Goal: Task Accomplishment & Management: Manage account settings

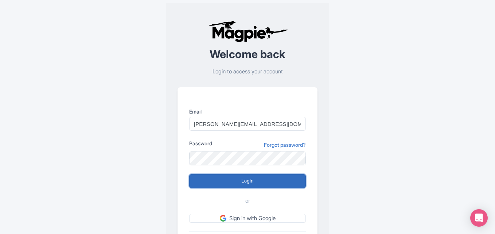
click at [232, 179] on input "Login" at bounding box center [247, 181] width 117 height 14
type input "Logging in..."
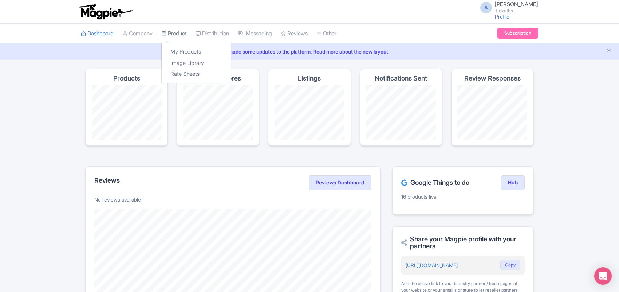
click at [175, 33] on link "Product" at bounding box center [174, 34] width 26 height 20
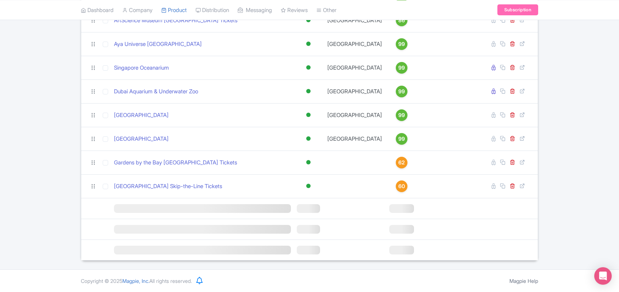
scroll to position [636, 0]
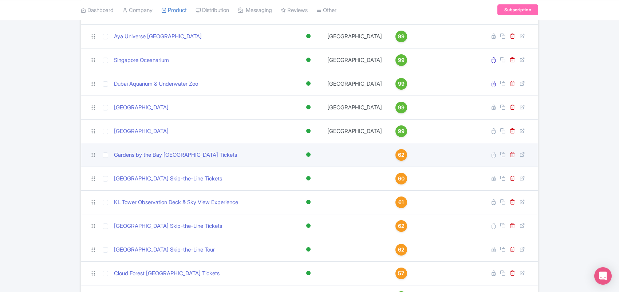
click at [398, 159] on span "62" at bounding box center [401, 155] width 7 height 8
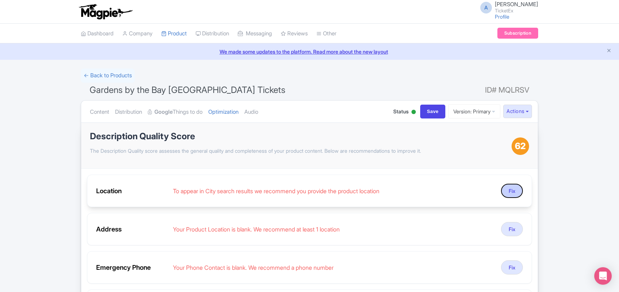
click at [511, 190] on button "Fix" at bounding box center [512, 191] width 22 height 14
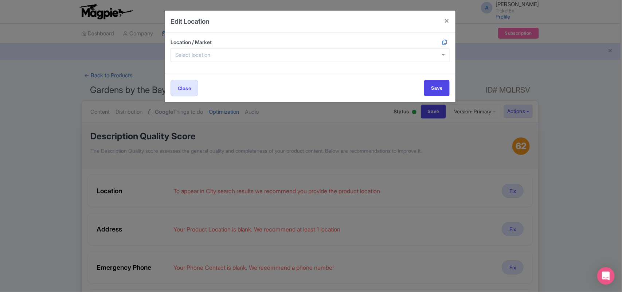
click at [210, 55] on input "Location / Market" at bounding box center [194, 55] width 39 height 7
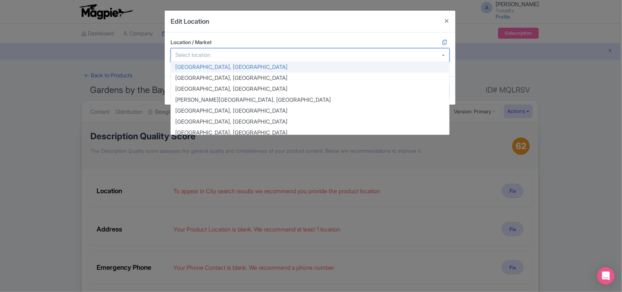
paste input "18 Marina Gardens Dr, Singapore 018953"
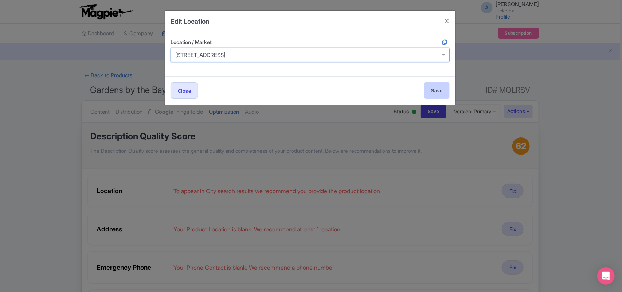
type input "18 Marina Gardens Dr, Singapore 018953"
click at [436, 93] on input "Save" at bounding box center [437, 90] width 26 height 16
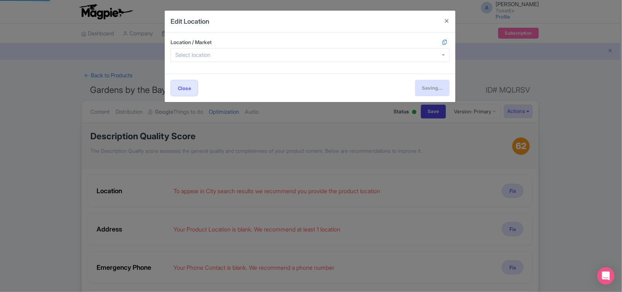
type input "Save"
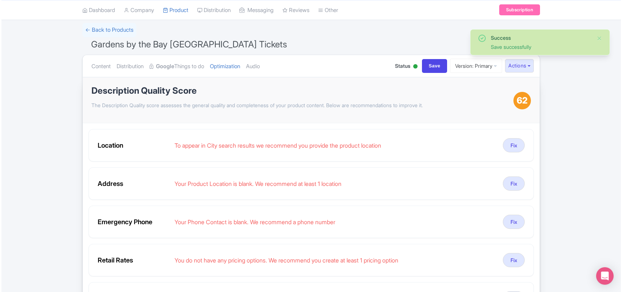
scroll to position [91, 0]
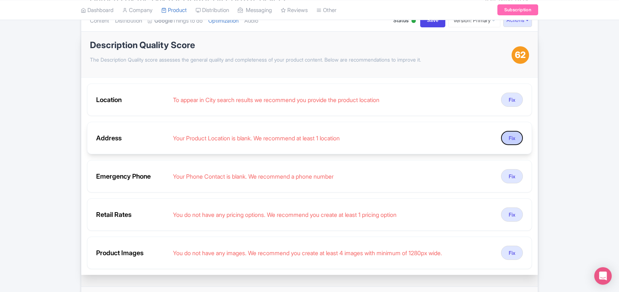
click at [516, 139] on button "Fix" at bounding box center [512, 138] width 22 height 14
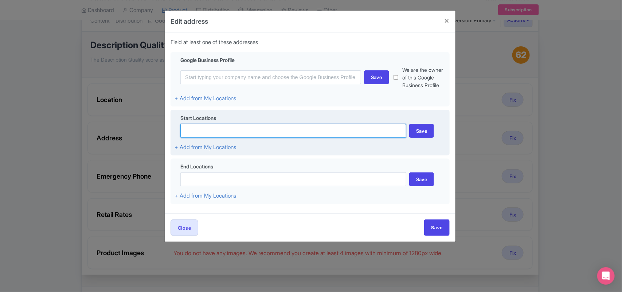
click at [195, 138] on input at bounding box center [293, 131] width 226 height 14
paste input "18 Marina Gardens Dr, Singapore 018953"
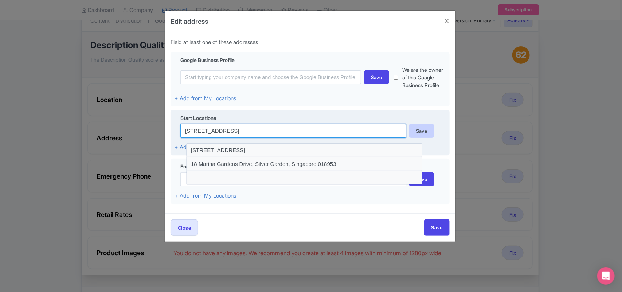
type input "18 Marina Gardens Dr, Singapore 018953"
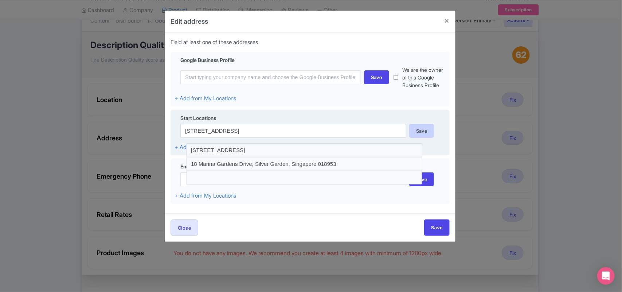
click at [418, 133] on div "Save" at bounding box center [421, 131] width 25 height 14
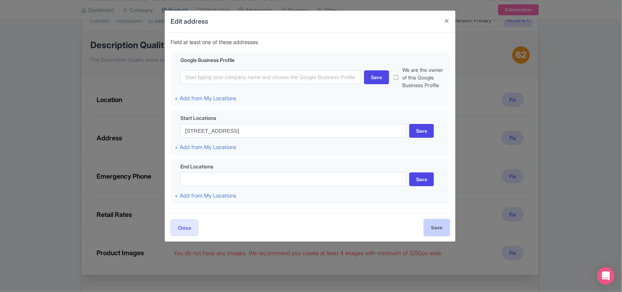
click at [441, 236] on input "Save" at bounding box center [437, 227] width 26 height 16
type input "Save"
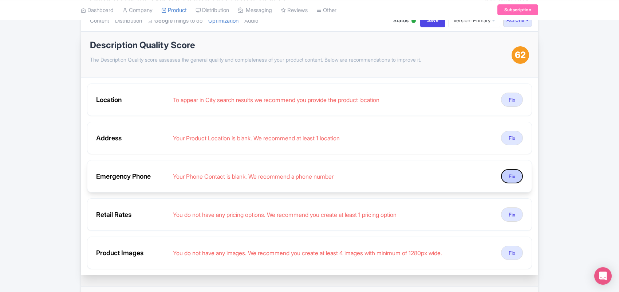
click at [514, 177] on button "Fix" at bounding box center [512, 176] width 22 height 14
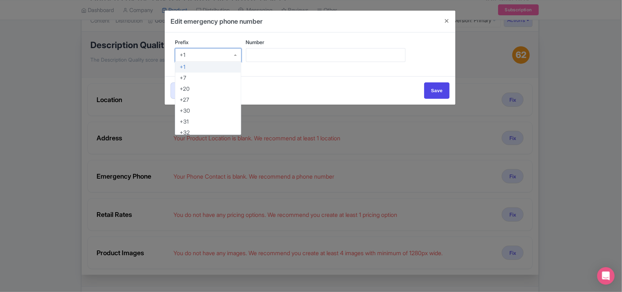
click at [200, 52] on div "+1" at bounding box center [208, 55] width 67 height 14
type input "91"
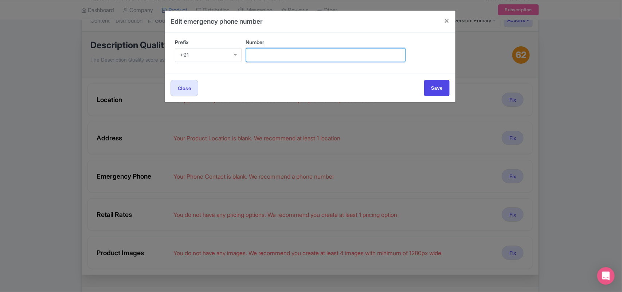
click at [260, 53] on input "Number" at bounding box center [326, 55] width 160 height 14
paste input "+91 95099 89377"
drag, startPoint x: 260, startPoint y: 55, endPoint x: 234, endPoint y: 55, distance: 25.9
click at [234, 55] on div "Prefix +91 +91 +1 +7 +20 +27 +30 +31 +32 +33 +34 +36 +39 +40 +41 +43 +44 +45 +4…" at bounding box center [310, 53] width 279 height 30
type input "95099 89377"
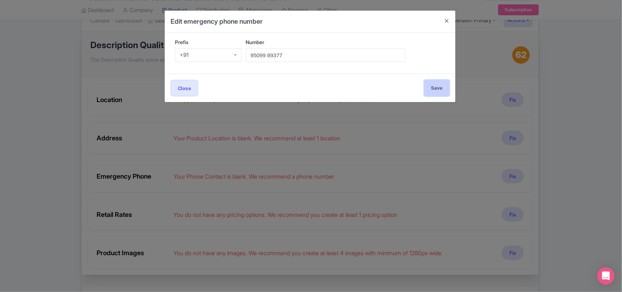
click at [438, 85] on input "Save" at bounding box center [437, 88] width 26 height 16
type input "Save"
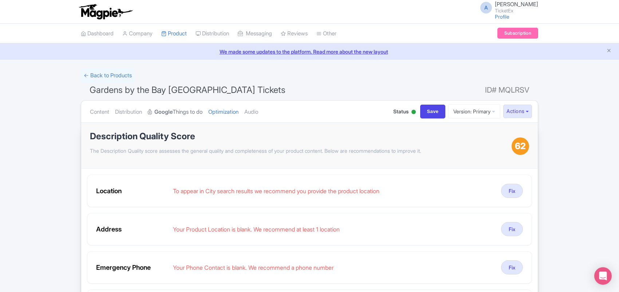
click at [191, 114] on link "Google Things to do" at bounding box center [175, 112] width 55 height 23
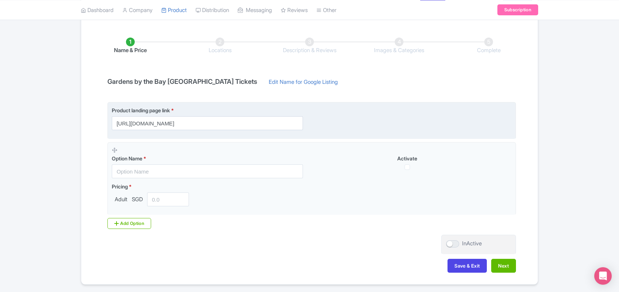
scroll to position [88, 0]
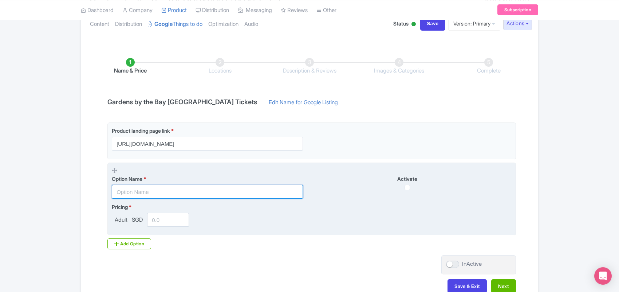
click at [147, 197] on input "text" at bounding box center [207, 192] width 191 height 14
paste input "Gardens By The Bay Tickets, Singapore"
type input "Gardens By The Bay Tickets, Singapore"
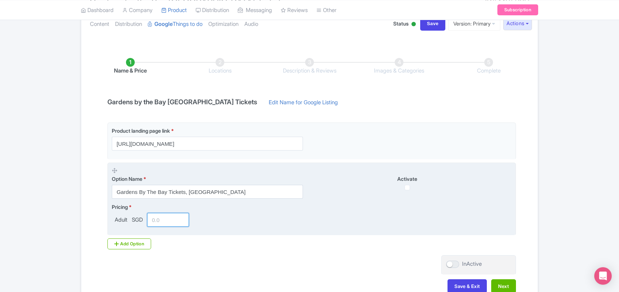
click at [171, 221] on input "number" at bounding box center [168, 220] width 42 height 14
paste input "1492.29"
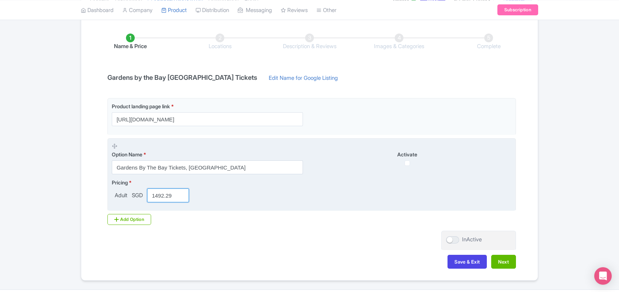
scroll to position [133, 0]
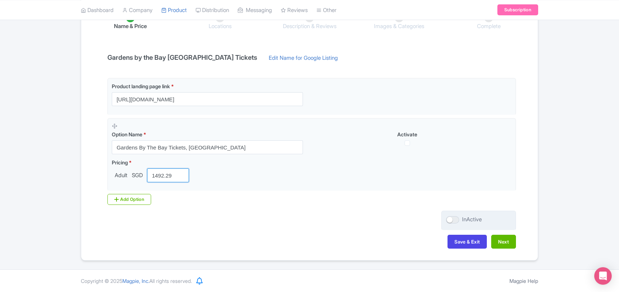
type input "1492.29"
click at [453, 221] on div at bounding box center [452, 219] width 13 height 7
click at [451, 221] on input "InActive" at bounding box center [448, 219] width 5 height 5
checkbox input "true"
click at [505, 243] on button "Next" at bounding box center [503, 242] width 25 height 14
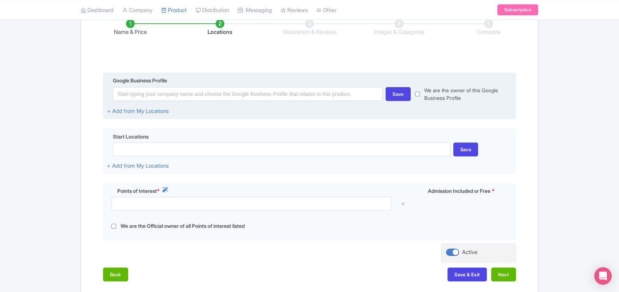
scroll to position [137, 0]
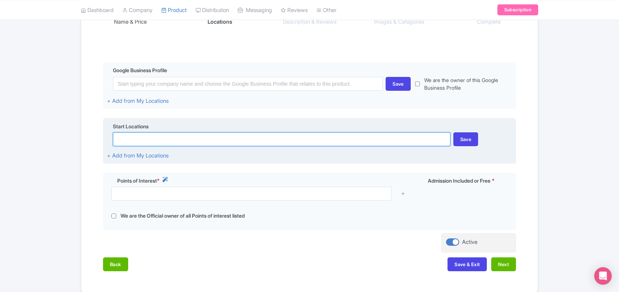
click at [130, 140] on input at bounding box center [281, 139] width 337 height 14
paste input "18 Marina Gardens Dr, Singapore 018953"
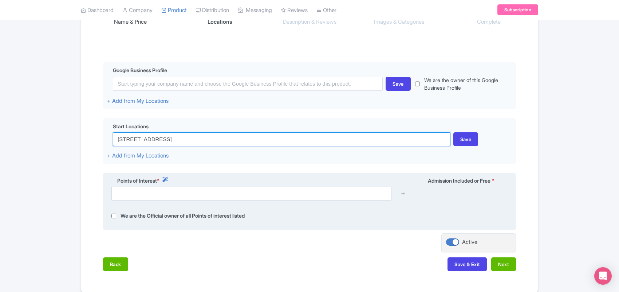
type input "18 Marina Gardens Dr, Singapore 018953"
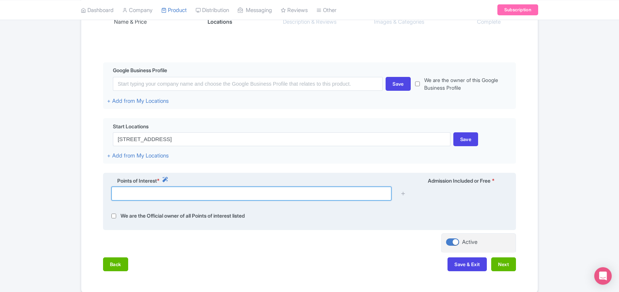
click at [148, 192] on input "text" at bounding box center [251, 194] width 280 height 14
paste input "18 Marina Gardens Dr, Singapore 018953"
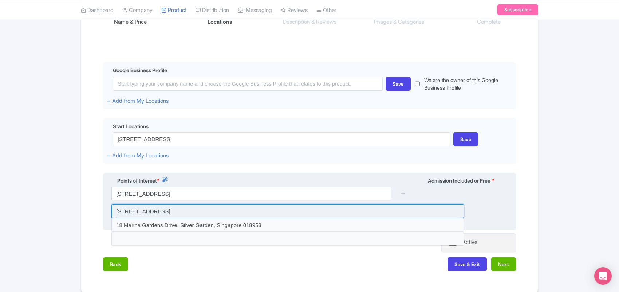
click at [190, 214] on input at bounding box center [287, 211] width 353 height 14
type input "18 Marina Gardens Drive, Gardens by the Bay, Singapore 018953, Singapore"
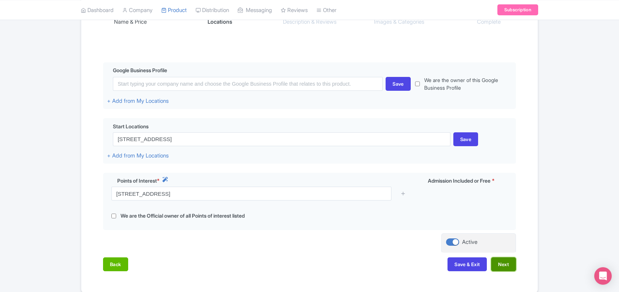
click at [500, 265] on button "Next" at bounding box center [503, 264] width 25 height 14
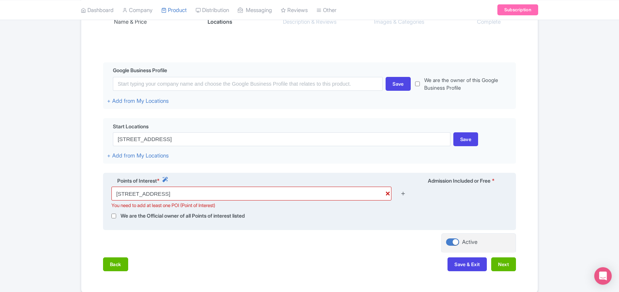
click at [404, 194] on icon at bounding box center [403, 193] width 5 height 5
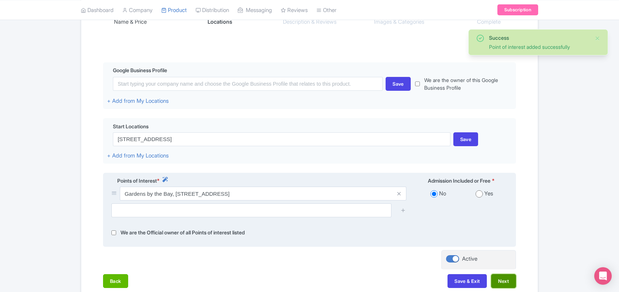
click at [496, 285] on button "Next" at bounding box center [503, 281] width 25 height 14
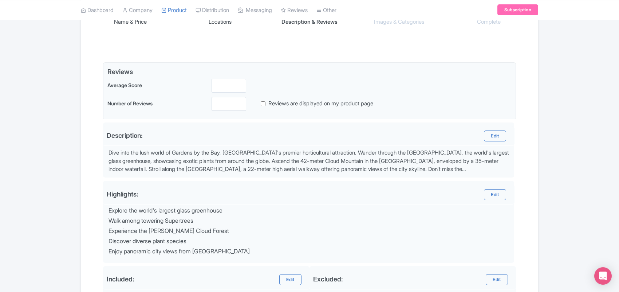
click at [38, 90] on div "Success Product Saved ← Back to Products Gardens by the Bay Singapore Tickets I…" at bounding box center [309, 156] width 619 height 448
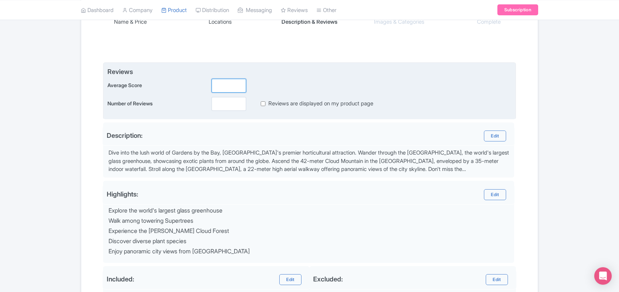
click at [223, 90] on input "number" at bounding box center [229, 86] width 35 height 14
type input "2.5"
click at [222, 105] on input "number" at bounding box center [229, 104] width 35 height 14
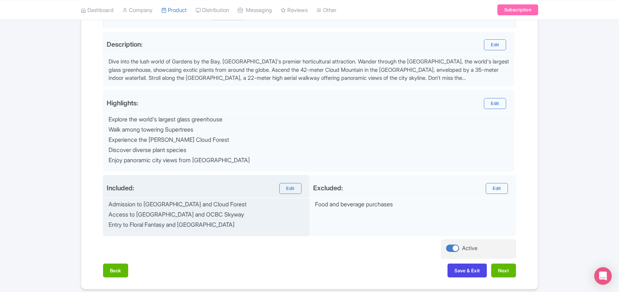
scroll to position [258, 0]
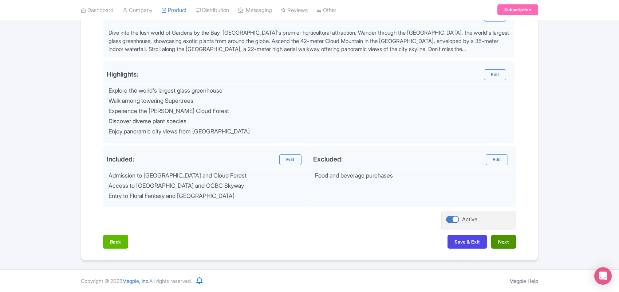
type input "0"
click at [500, 242] on button "Next" at bounding box center [503, 242] width 25 height 14
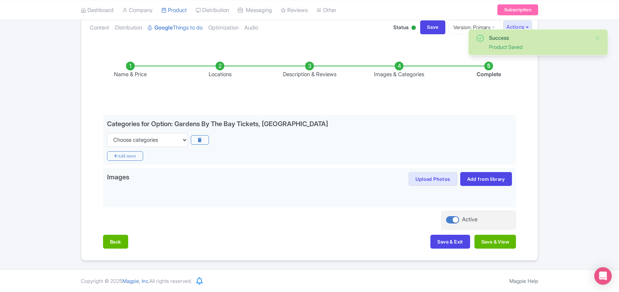
scroll to position [85, 0]
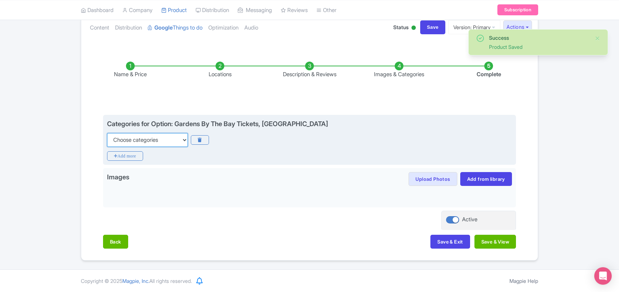
click at [149, 142] on select "Choose categories Adults Only Animals Audio Guide Beaches Bike Tours Boat Tours…" at bounding box center [147, 140] width 81 height 14
select select "family-friendly"
click at [107, 133] on select "Choose categories Adults Only Animals Audio Guide Beaches Bike Tours Boat Tours…" at bounding box center [147, 140] width 81 height 14
click at [134, 154] on icon "Add more" at bounding box center [125, 155] width 36 height 9
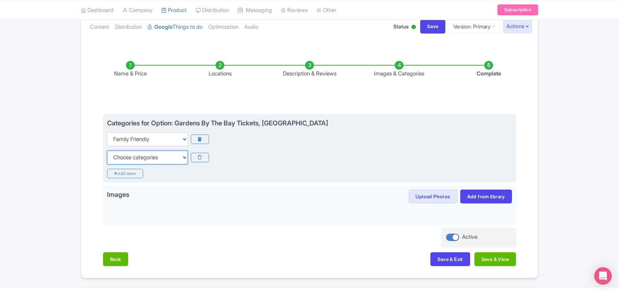
click at [132, 154] on select "Choose categories Adults Only Animals Audio Guide Beaches Bike Tours Boat Tours…" at bounding box center [147, 157] width 81 height 14
select select "self-guided"
click at [107, 150] on select "Choose categories Adults Only Animals Audio Guide Beaches Bike Tours Boat Tours…" at bounding box center [147, 157] width 81 height 14
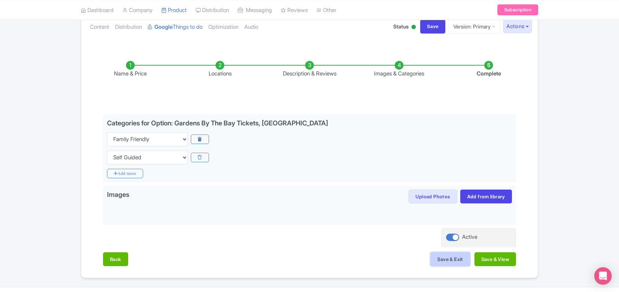
click at [444, 260] on button "Save & Exit" at bounding box center [450, 259] width 39 height 14
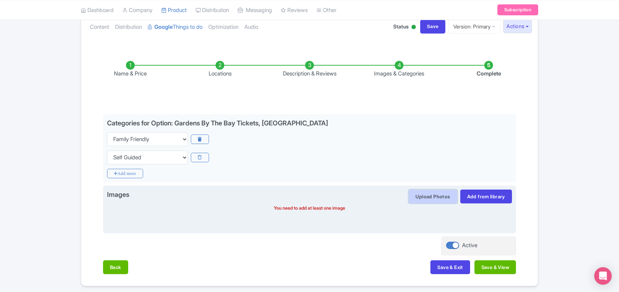
click at [419, 197] on button "Upload Photos" at bounding box center [433, 196] width 48 height 14
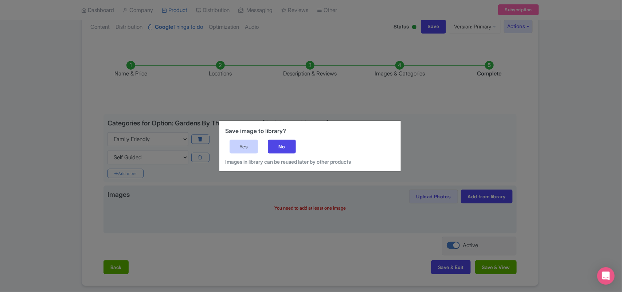
click at [245, 148] on div "Yes" at bounding box center [244, 147] width 28 height 14
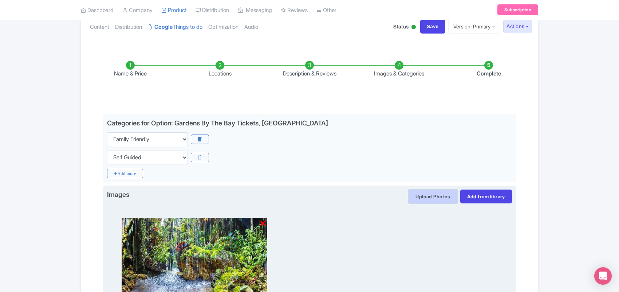
click at [425, 197] on button "Upload Photos" at bounding box center [433, 196] width 48 height 14
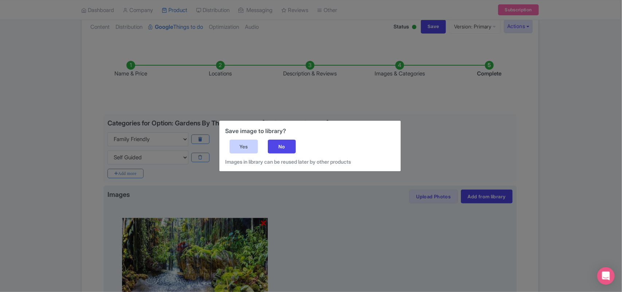
click at [243, 143] on div "Yes" at bounding box center [244, 147] width 28 height 14
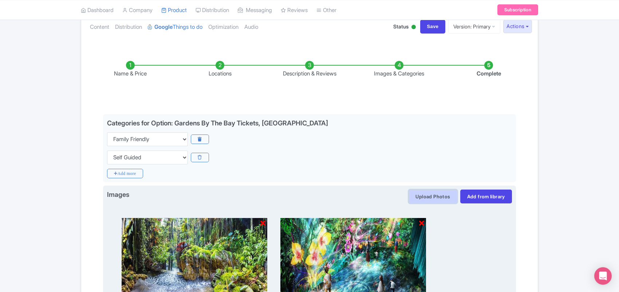
click at [431, 196] on button "Upload Photos" at bounding box center [433, 196] width 48 height 14
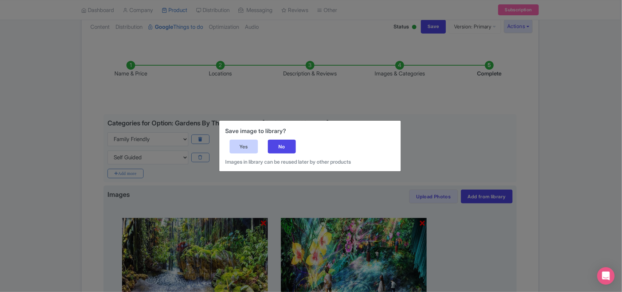
click at [241, 141] on div "Yes" at bounding box center [244, 147] width 28 height 14
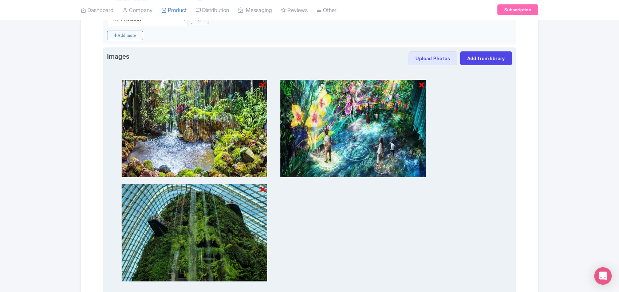
scroll to position [219, 0]
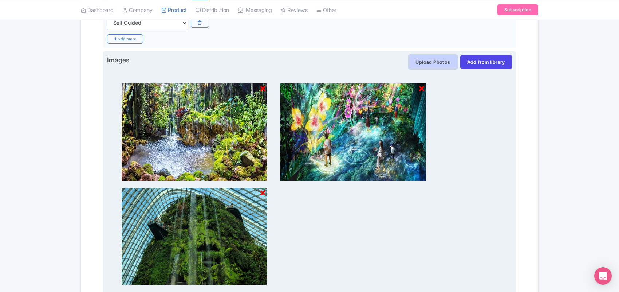
click at [435, 60] on button "Upload Photos" at bounding box center [433, 62] width 48 height 14
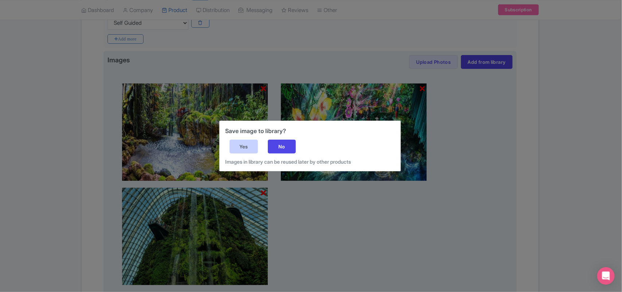
click at [246, 146] on div "Yes" at bounding box center [244, 147] width 28 height 14
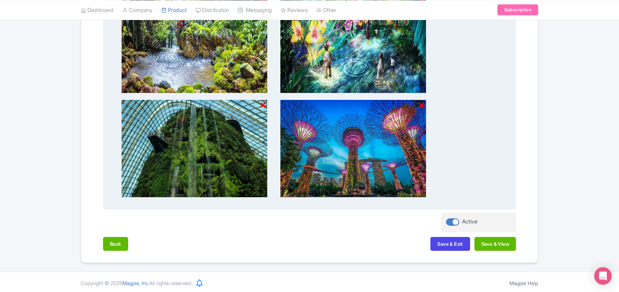
scroll to position [310, 0]
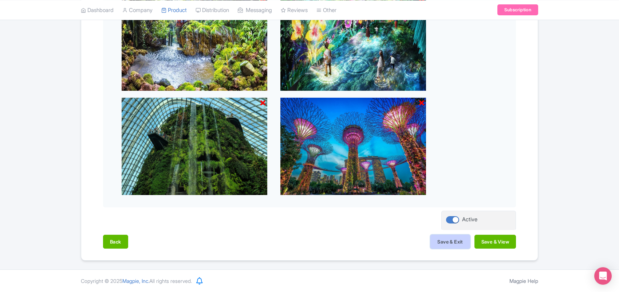
click at [449, 243] on button "Save & Exit" at bounding box center [450, 242] width 39 height 14
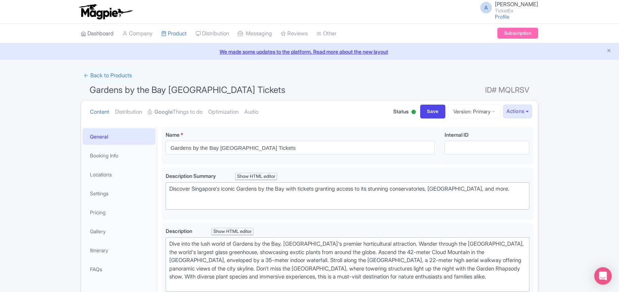
click at [102, 32] on link "Dashboard" at bounding box center [97, 34] width 33 height 20
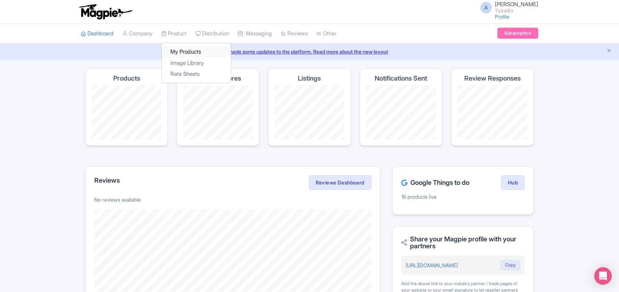
click at [186, 52] on link "My Products" at bounding box center [196, 51] width 69 height 11
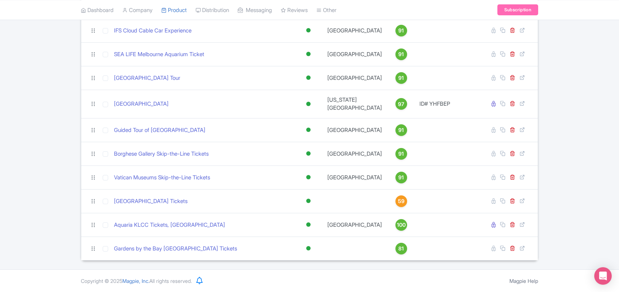
scroll to position [907, 0]
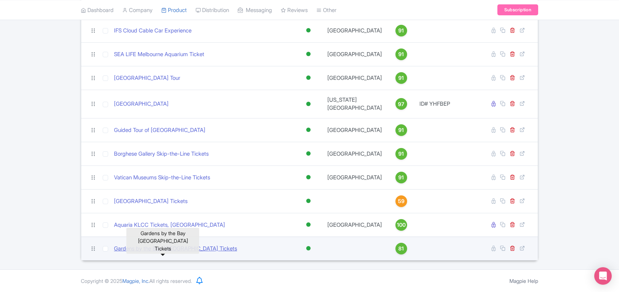
click at [177, 248] on link "Gardens by the Bay [GEOGRAPHIC_DATA] Tickets" at bounding box center [175, 248] width 123 height 8
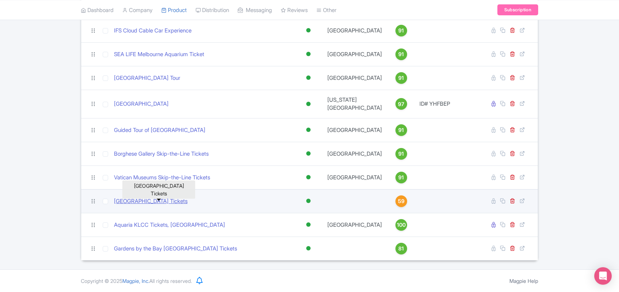
click at [177, 200] on link "Adventure Cove Waterpark Tickets" at bounding box center [151, 201] width 74 height 8
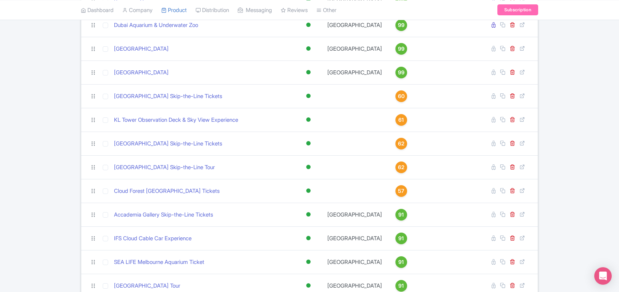
scroll to position [679, 0]
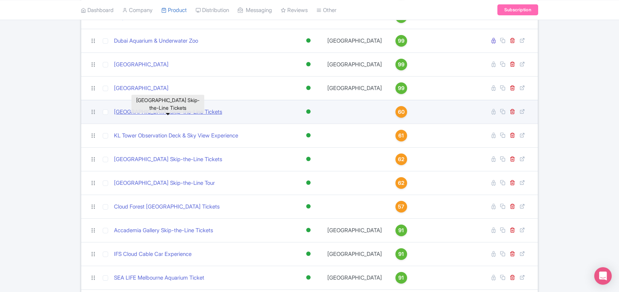
click at [155, 116] on link "Dolmabahçe Palace Skip-the-Line Tickets" at bounding box center [168, 112] width 108 height 8
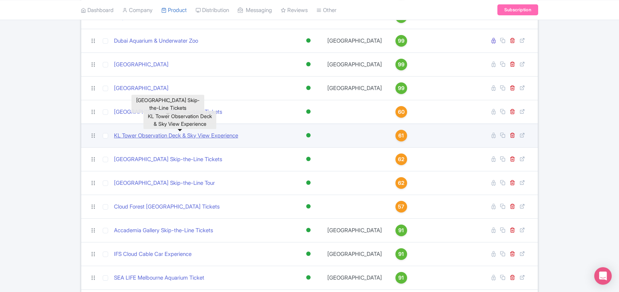
click at [164, 140] on link "KL Tower Observation Deck & Sky View Experience" at bounding box center [176, 136] width 124 height 8
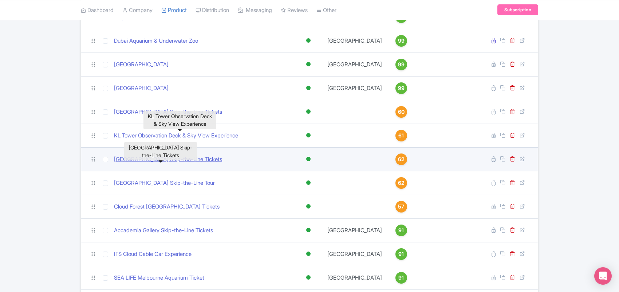
click at [164, 164] on link "Sistine Chapel Skip-the-Line Tickets" at bounding box center [168, 159] width 108 height 8
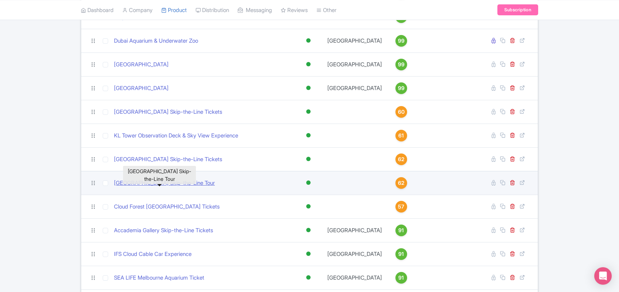
click at [165, 187] on link "Louvre Museum Skip-the-Line Tour" at bounding box center [164, 183] width 101 height 8
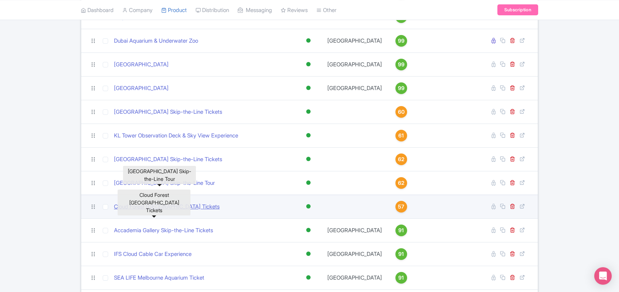
click at [167, 211] on link "Cloud Forest Singapore Tickets" at bounding box center [167, 207] width 106 height 8
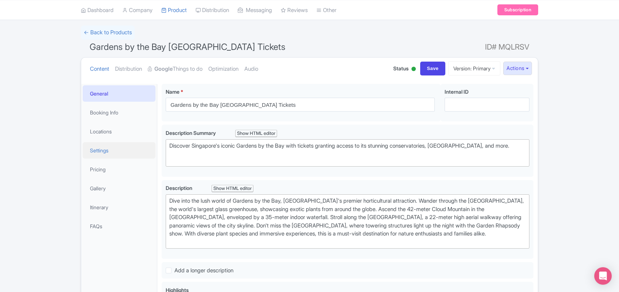
scroll to position [46, 0]
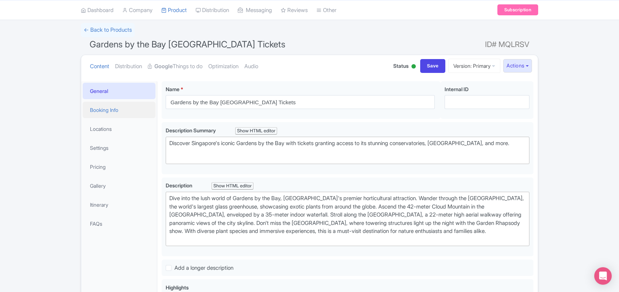
click at [103, 110] on link "Booking Info" at bounding box center [119, 110] width 73 height 16
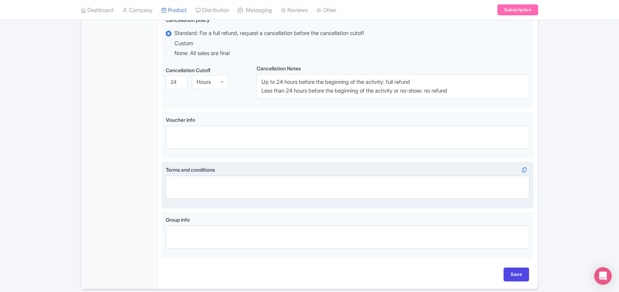
scroll to position [404, 0]
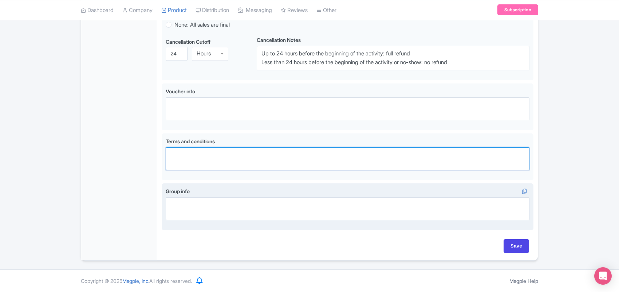
click at [188, 161] on textarea "Terms and conditions i" at bounding box center [348, 158] width 364 height 23
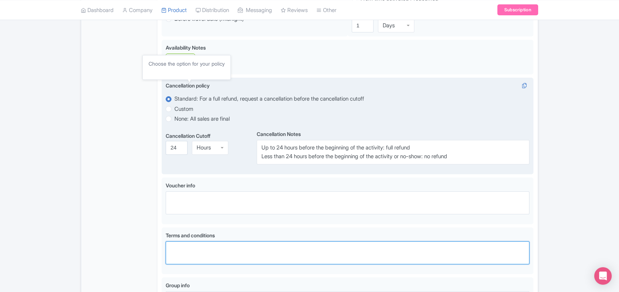
scroll to position [39, 0]
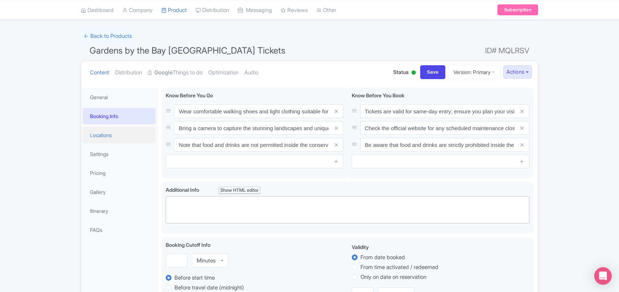
click at [109, 132] on link "Locations" at bounding box center [119, 135] width 73 height 16
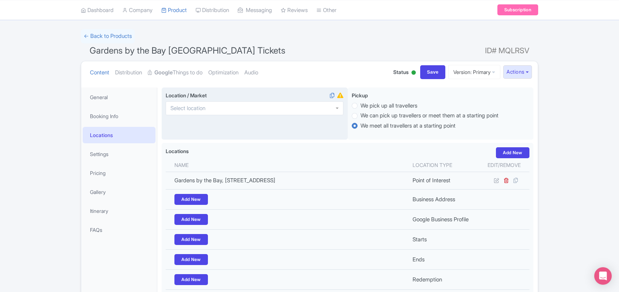
scroll to position [85, 0]
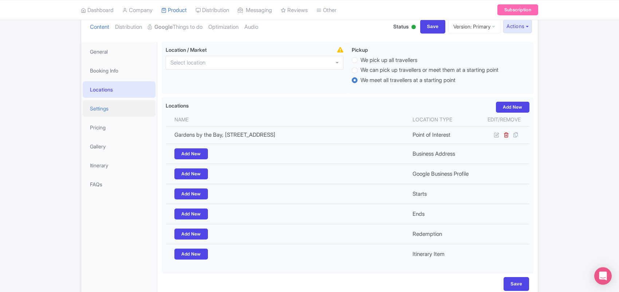
click at [106, 101] on link "Settings" at bounding box center [119, 108] width 73 height 16
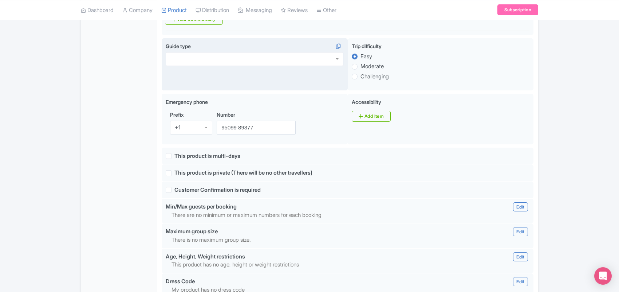
scroll to position [404, 0]
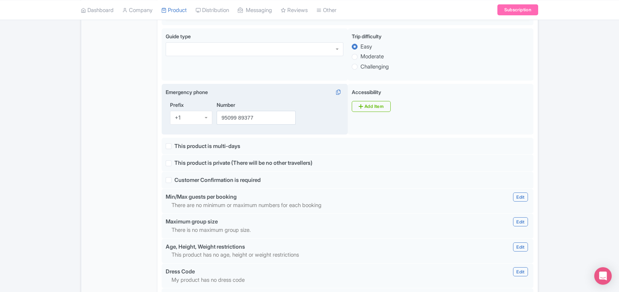
click at [192, 120] on div "+1" at bounding box center [191, 118] width 42 height 14
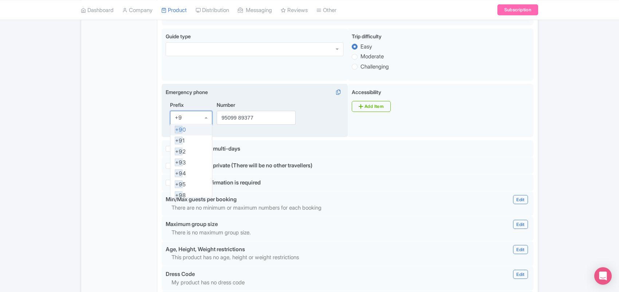
type input "+91"
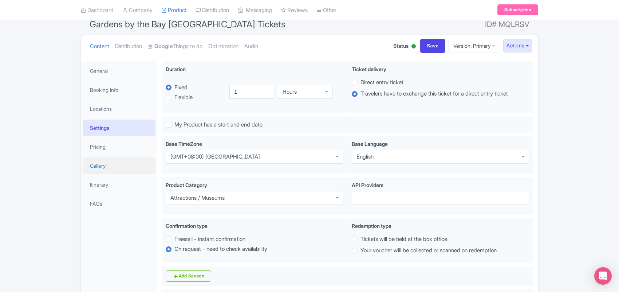
scroll to position [63, 0]
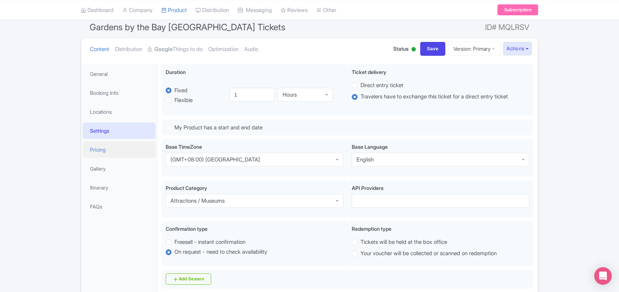
click at [117, 148] on link "Pricing" at bounding box center [119, 149] width 73 height 16
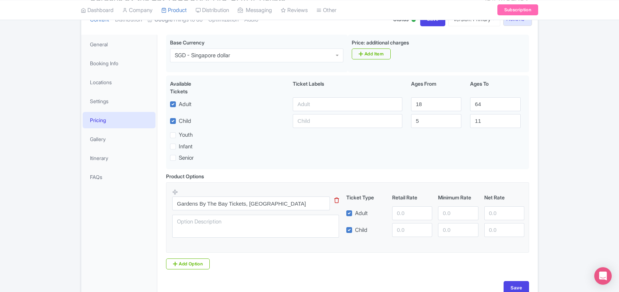
scroll to position [108, 0]
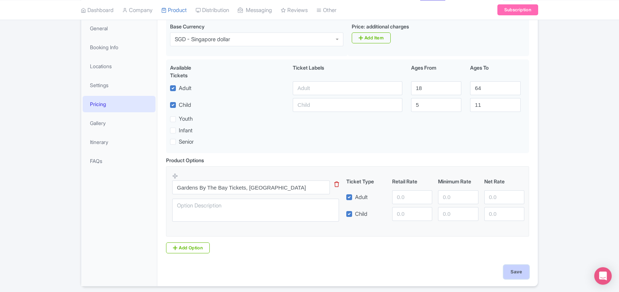
click at [521, 274] on input "Save" at bounding box center [517, 272] width 26 height 14
type input "Saving..."
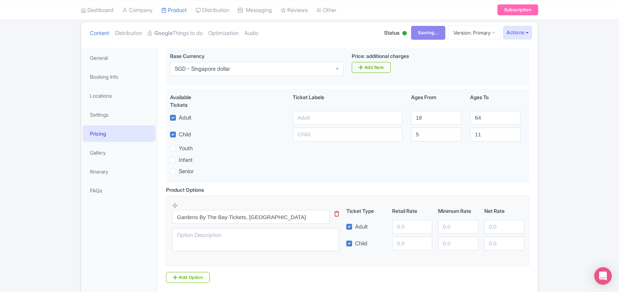
scroll to position [63, 0]
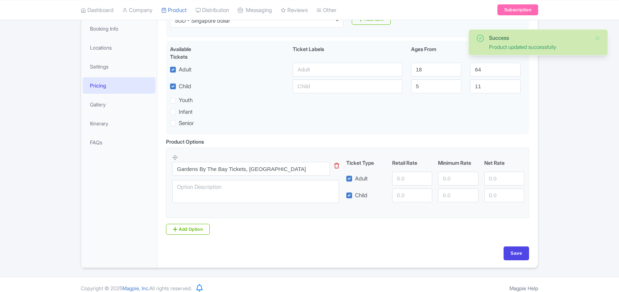
scroll to position [127, 0]
click at [125, 87] on link "Pricing" at bounding box center [119, 85] width 73 height 16
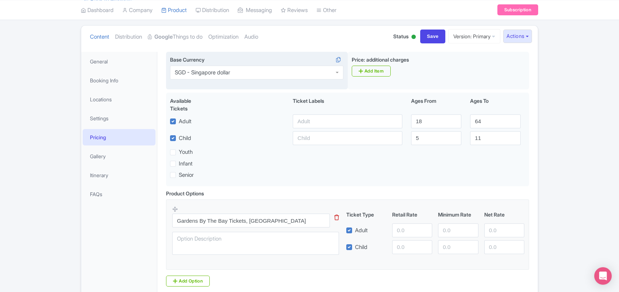
scroll to position [91, 0]
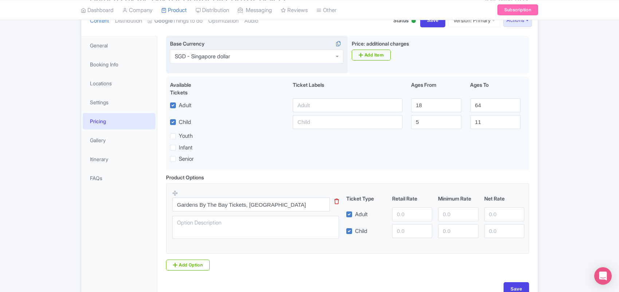
click at [247, 58] on div "SGD - Singapore dollar" at bounding box center [256, 57] width 173 height 14
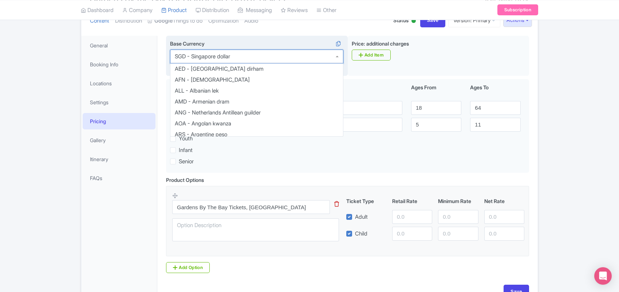
scroll to position [1293, 0]
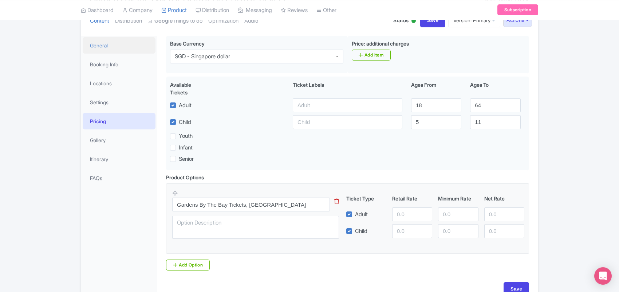
drag, startPoint x: 247, startPoint y: 58, endPoint x: 144, endPoint y: 52, distance: 102.9
click at [128, 48] on div "General Booking Info Locations Settings Pricing Gallery Itinerary FAQs Wear com…" at bounding box center [309, 167] width 457 height 272
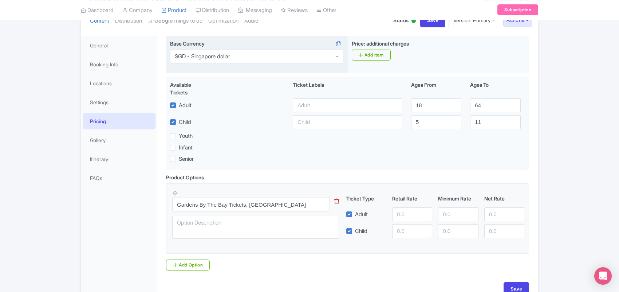
click at [239, 57] on div "SGD - Singapore dollar" at bounding box center [256, 57] width 173 height 14
drag, startPoint x: 241, startPoint y: 55, endPoint x: 197, endPoint y: 55, distance: 43.4
click at [197, 55] on div "SGD - Singapore dollar" at bounding box center [256, 57] width 173 height 14
click at [223, 58] on div "SGD - Singapore dollar" at bounding box center [202, 56] width 55 height 7
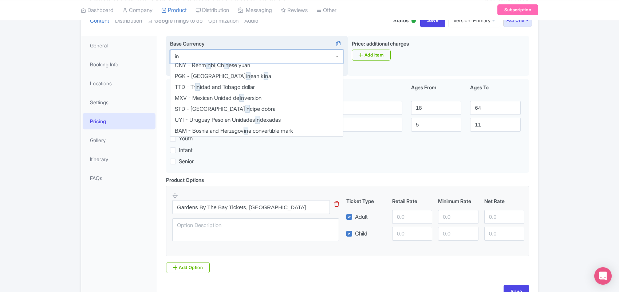
scroll to position [0, 0]
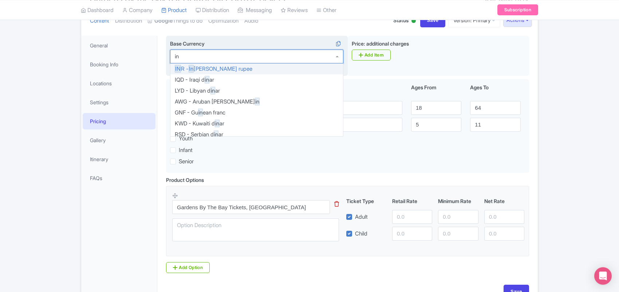
type input "inr"
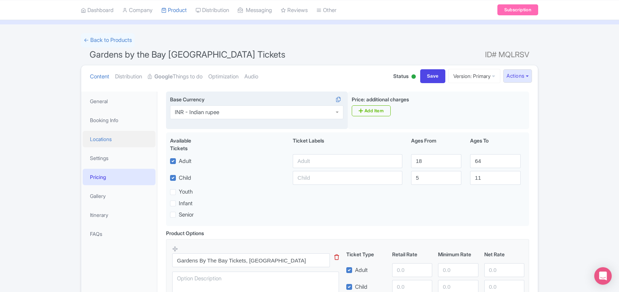
scroll to position [46, 0]
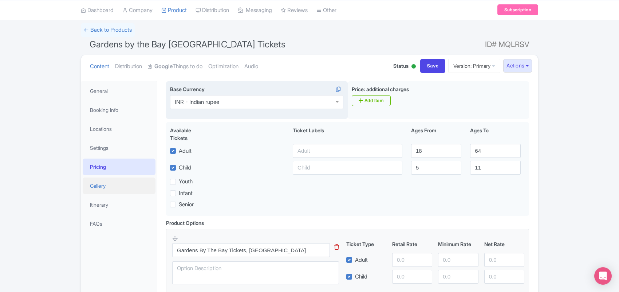
click at [113, 183] on link "Gallery" at bounding box center [119, 185] width 73 height 16
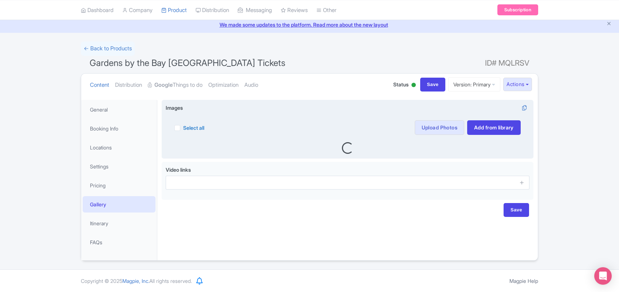
scroll to position [86, 0]
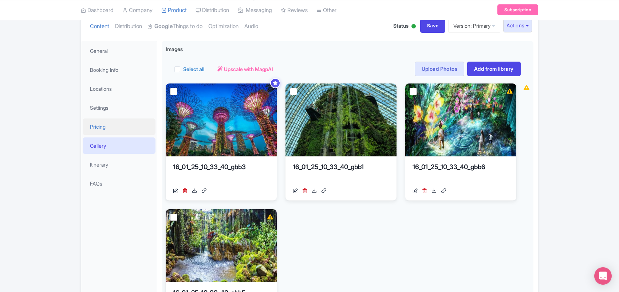
click at [106, 123] on link "Pricing" at bounding box center [119, 126] width 73 height 16
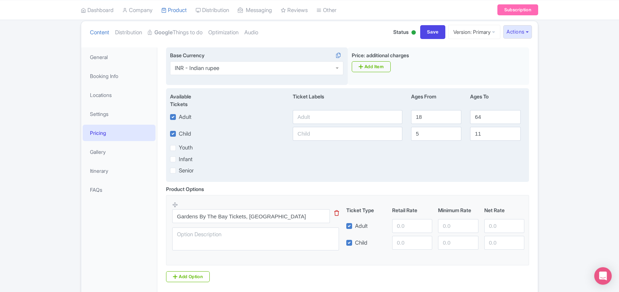
scroll to position [137, 0]
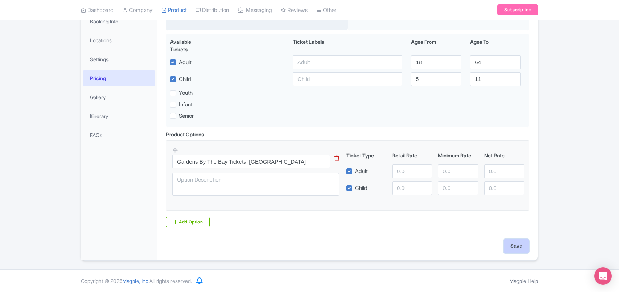
click at [513, 248] on input "Save" at bounding box center [517, 246] width 26 height 14
type input "Saving..."
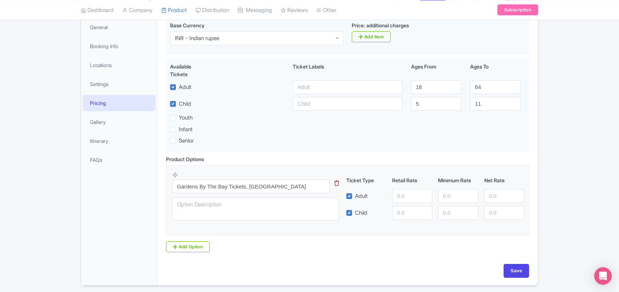
scroll to position [137, 0]
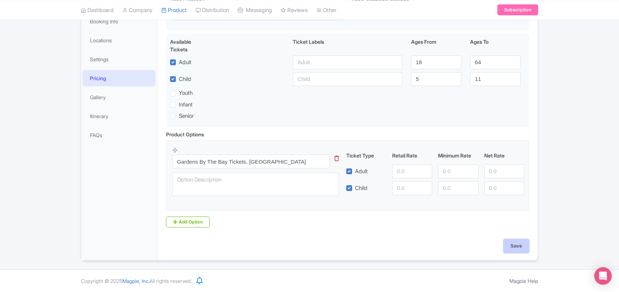
click at [520, 242] on input "Save" at bounding box center [517, 246] width 26 height 14
type input "Saving..."
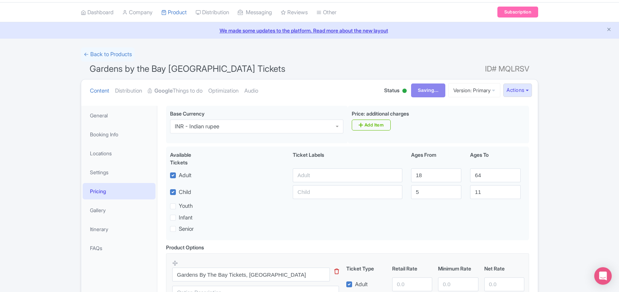
scroll to position [0, 0]
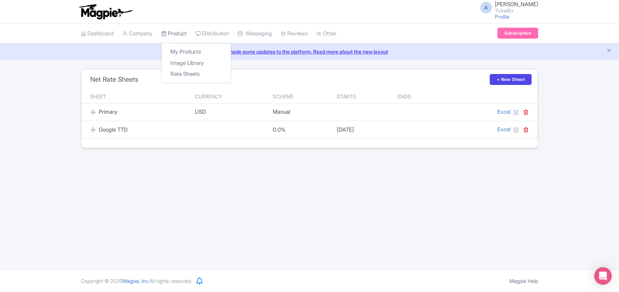
click at [179, 33] on link "Product" at bounding box center [174, 34] width 26 height 20
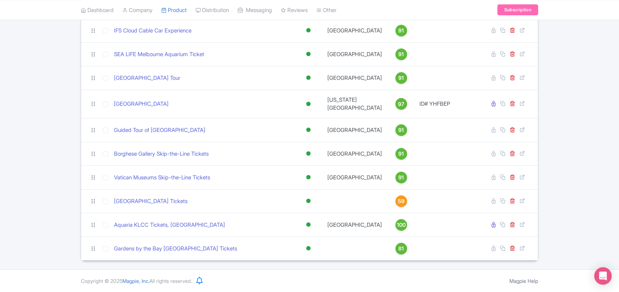
scroll to position [907, 0]
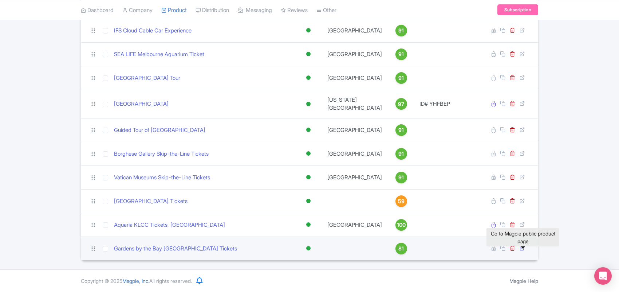
click at [521, 248] on icon at bounding box center [522, 247] width 5 height 5
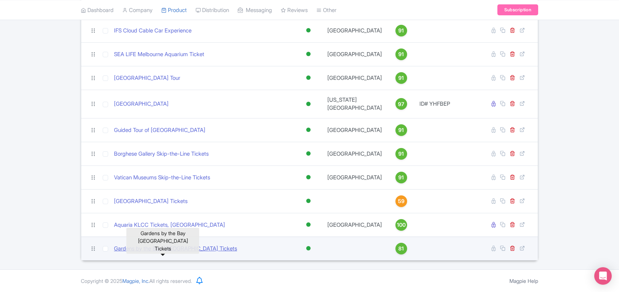
click at [162, 247] on link "Gardens by the Bay [GEOGRAPHIC_DATA] Tickets" at bounding box center [175, 248] width 123 height 8
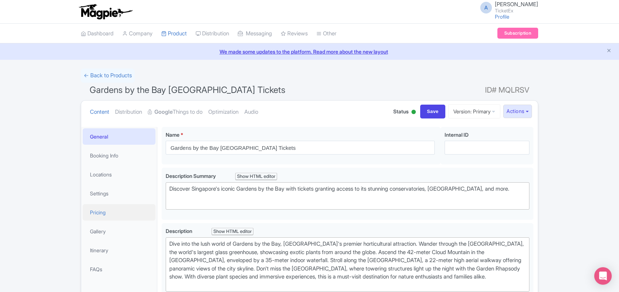
click at [115, 213] on link "Pricing" at bounding box center [119, 212] width 73 height 16
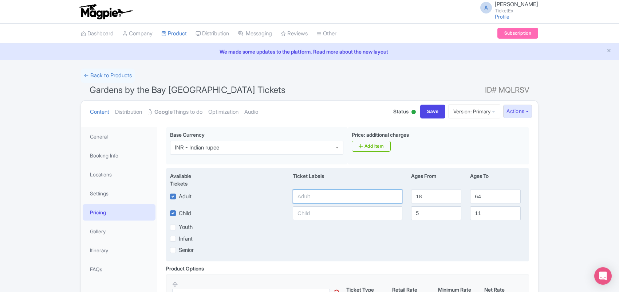
click at [325, 196] on input "text" at bounding box center [348, 196] width 110 height 14
type input "2600"
click at [305, 212] on input "text" at bounding box center [348, 213] width 110 height 14
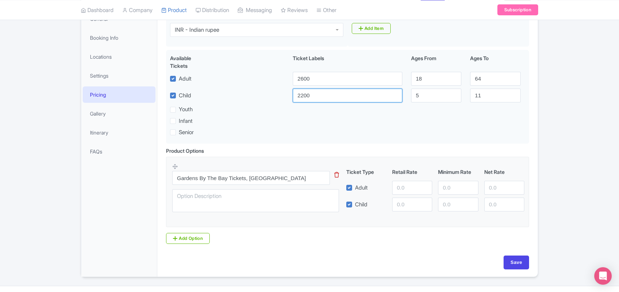
scroll to position [137, 0]
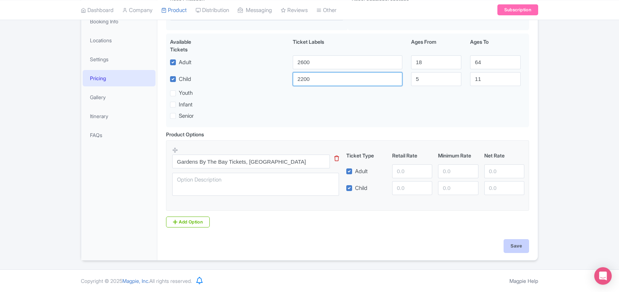
type input "2200"
drag, startPoint x: 519, startPoint y: 250, endPoint x: 436, endPoint y: 263, distance: 83.7
click at [436, 263] on div "A [PERSON_NAME] TicketEx Profile Users Settings Sign out Dashboard Company Prod…" at bounding box center [309, 67] width 619 height 403
click at [518, 246] on input "Save" at bounding box center [517, 246] width 26 height 14
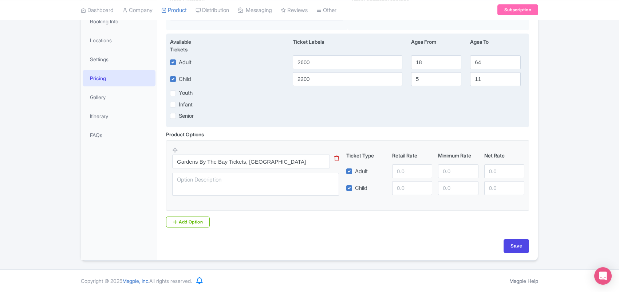
type input "Saving..."
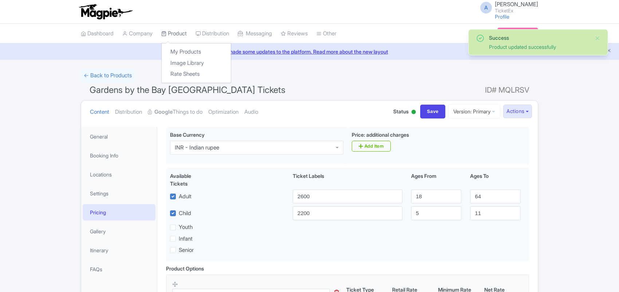
click at [173, 33] on link "Product" at bounding box center [174, 34] width 26 height 20
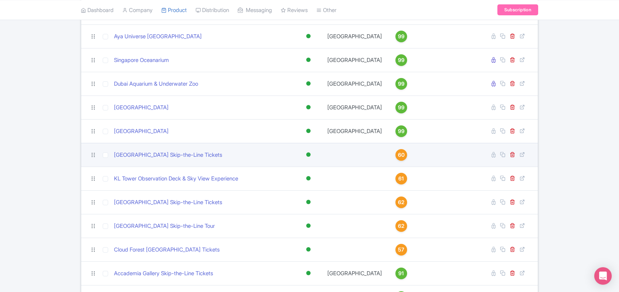
scroll to position [907, 0]
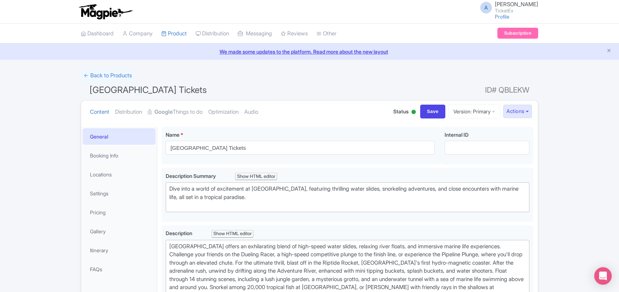
type trix-editor "<div>Adventure Cove Waterpark offers an exhilarating blend of high-speed water …"
